Goal: Task Accomplishment & Management: Use online tool/utility

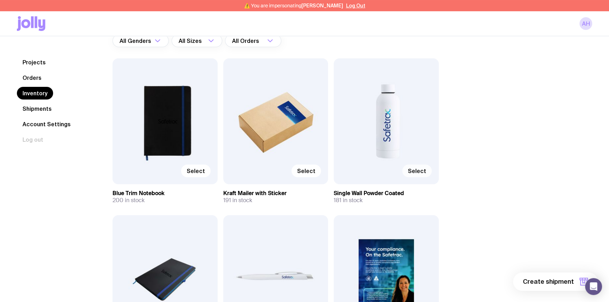
click at [423, 172] on span "Select" at bounding box center [417, 170] width 18 height 7
click at [0, 0] on input "Select" at bounding box center [0, 0] width 0 height 0
click at [556, 276] on button "1 item" at bounding box center [571, 282] width 51 height 18
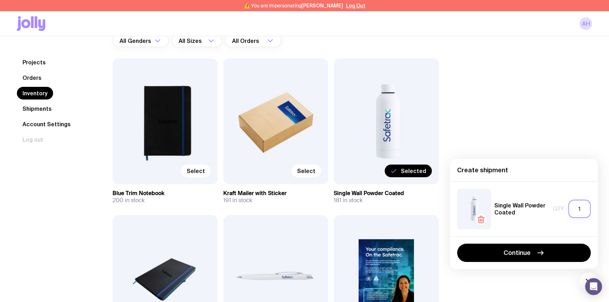
click at [584, 207] on input "1" at bounding box center [579, 209] width 23 height 18
type input "1"
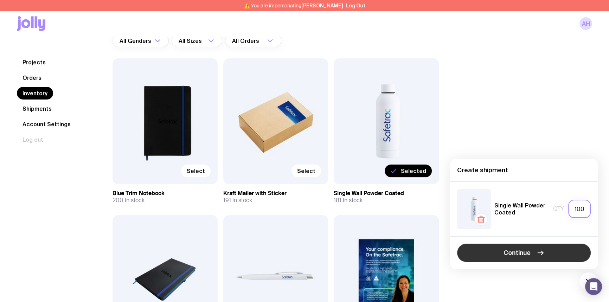
type input "100"
click at [518, 249] on span "Continue" at bounding box center [517, 253] width 27 height 8
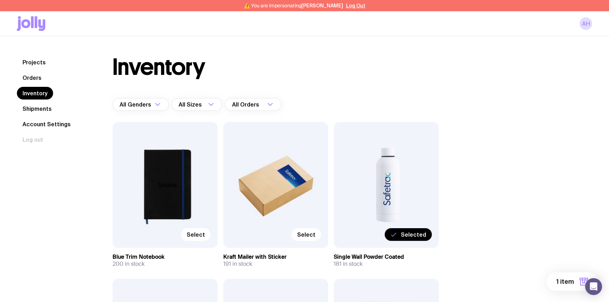
click at [569, 281] on span "1 item" at bounding box center [565, 281] width 18 height 8
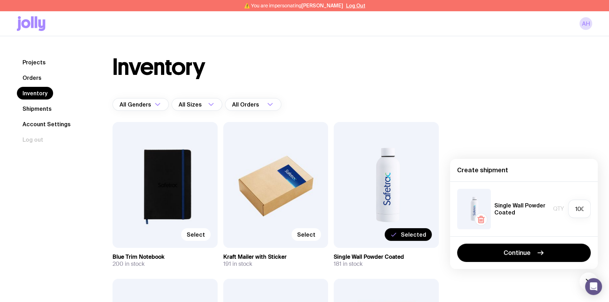
click at [482, 222] on icon "button" at bounding box center [481, 219] width 8 height 8
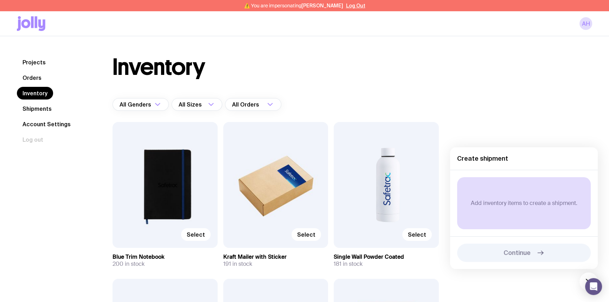
click at [531, 87] on div "Inventory All Genders Loading... All Sizes Loading... All Orders Loading... Sel…" at bounding box center [344, 254] width 497 height 397
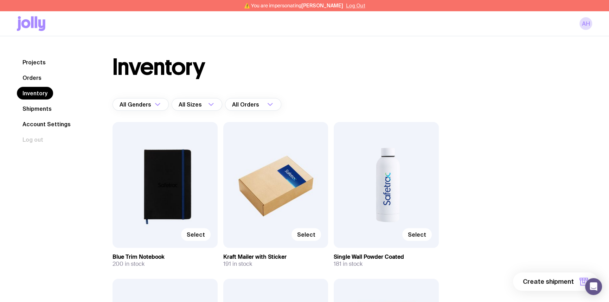
click at [352, 4] on button "Log Out" at bounding box center [355, 6] width 19 height 6
